Goal: Find contact information: Find contact information

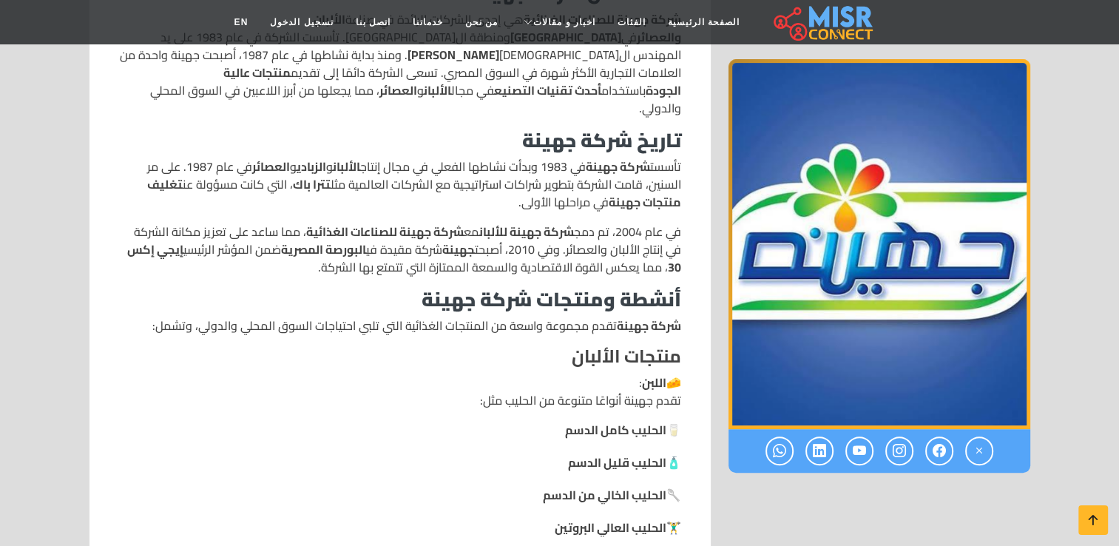
scroll to position [621, 0]
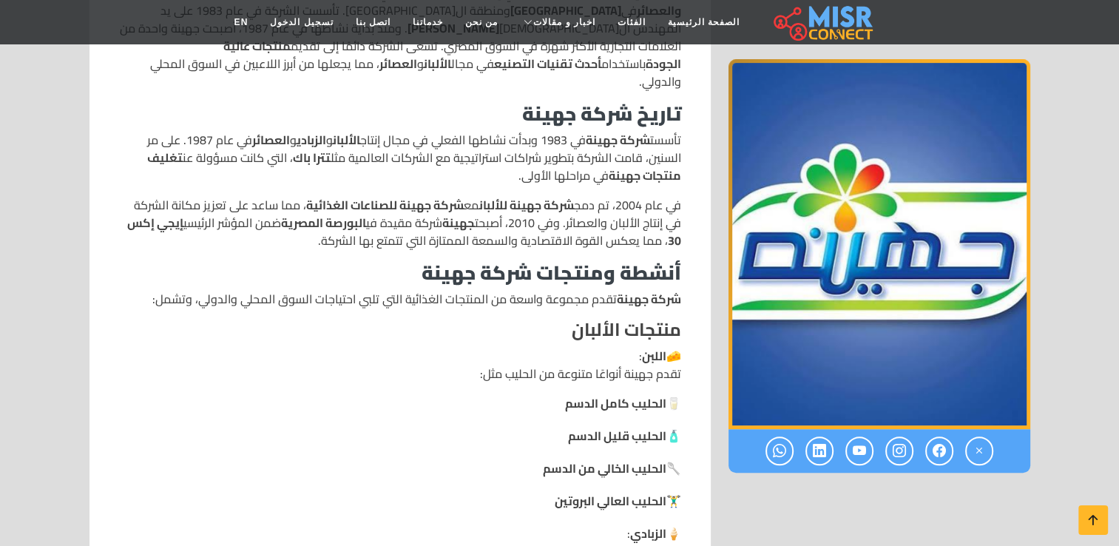
drag, startPoint x: 681, startPoint y: 122, endPoint x: 18, endPoint y: 277, distance: 679.9
drag, startPoint x: 179, startPoint y: 386, endPoint x: 230, endPoint y: 467, distance: 95.4
click at [230, 467] on ul "🥛 الحليب كامل الدسم 🧴 الحليب قليل الدسم 🥄 الحليب الخالي من الدسم 🏋️‍♂️ الحليب ا…" at bounding box center [400, 451] width 562 height 115
drag, startPoint x: 678, startPoint y: 120, endPoint x: 87, endPoint y: 278, distance: 611.9
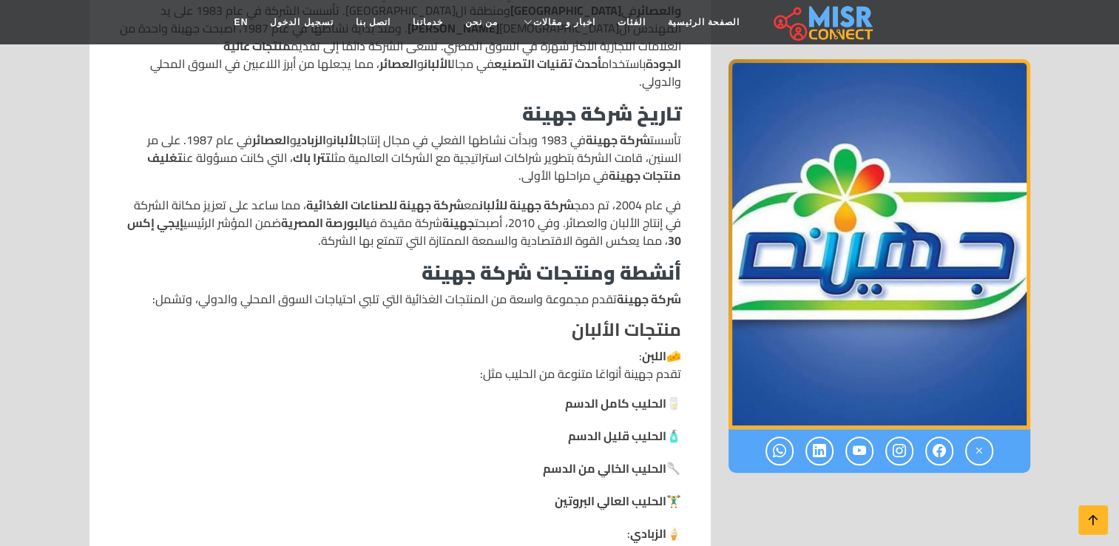
copy div "lore ipsu dolor si 1110 ametc adipis elitse do eius tempo incidid u laboree d m…"
click at [408, 428] on ul "🥛 الحليب كامل الدسم 🧴 الحليب قليل الدسم 🥄 الحليب الخالي من الدسم 🏋️‍♂️ الحليب ا…" at bounding box center [400, 451] width 562 height 115
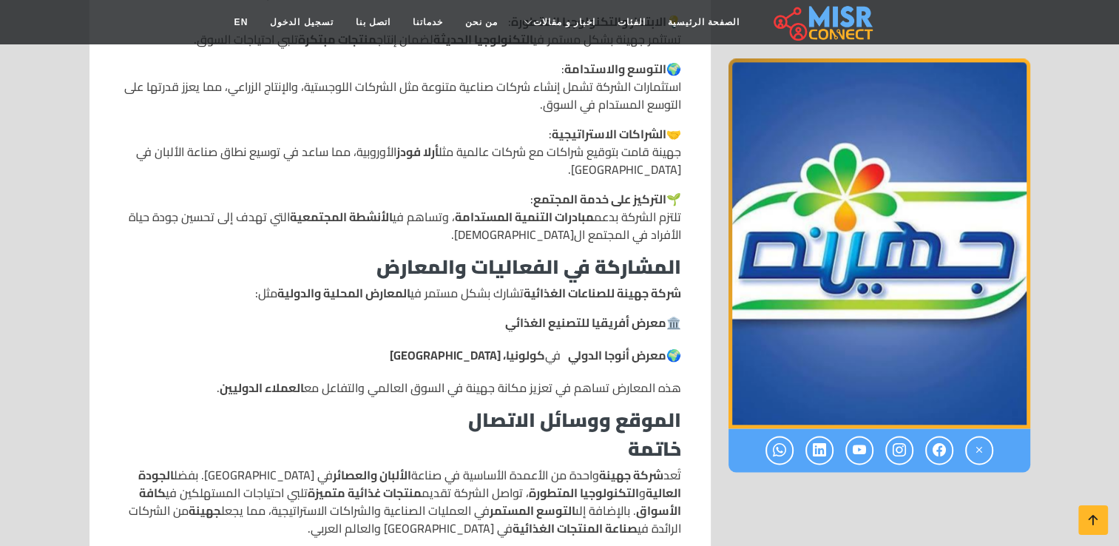
scroll to position [1775, 0]
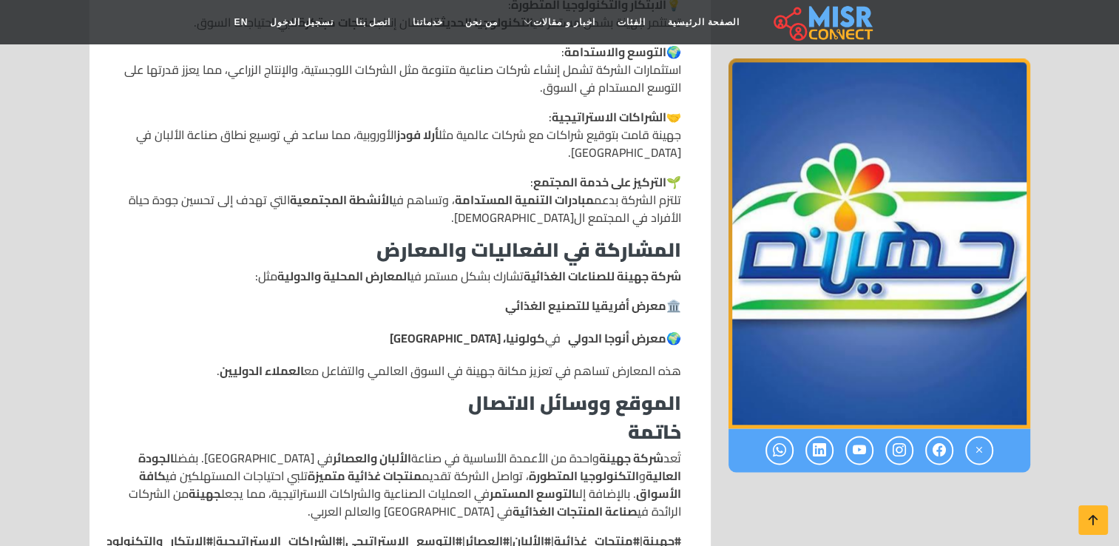
drag, startPoint x: 1113, startPoint y: 534, endPoint x: 1126, endPoint y: 534, distance: 13.3
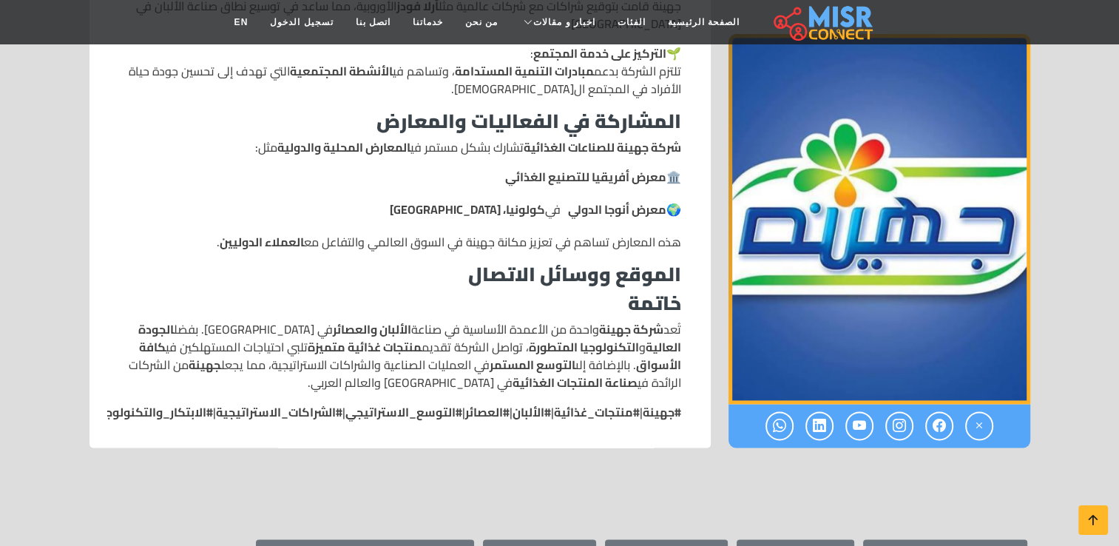
scroll to position [1937, 0]
